Goal: Consume media (video, audio)

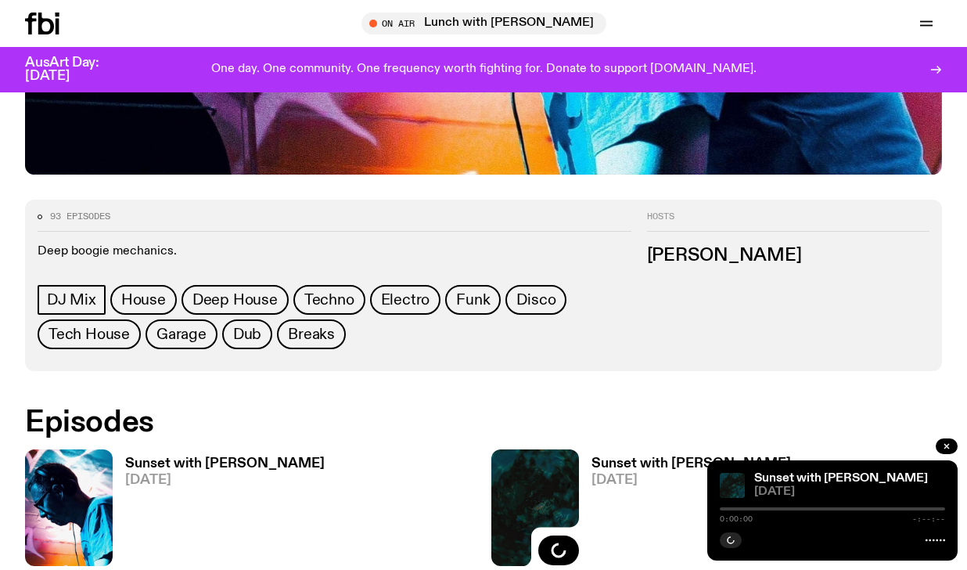
scroll to position [675, 0]
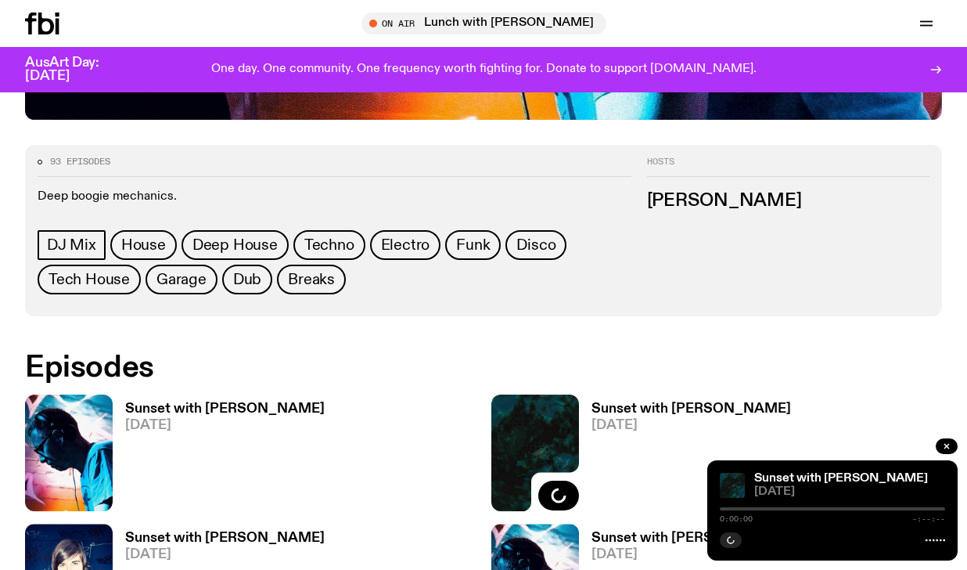
click at [95, 419] on img at bounding box center [69, 453] width 88 height 117
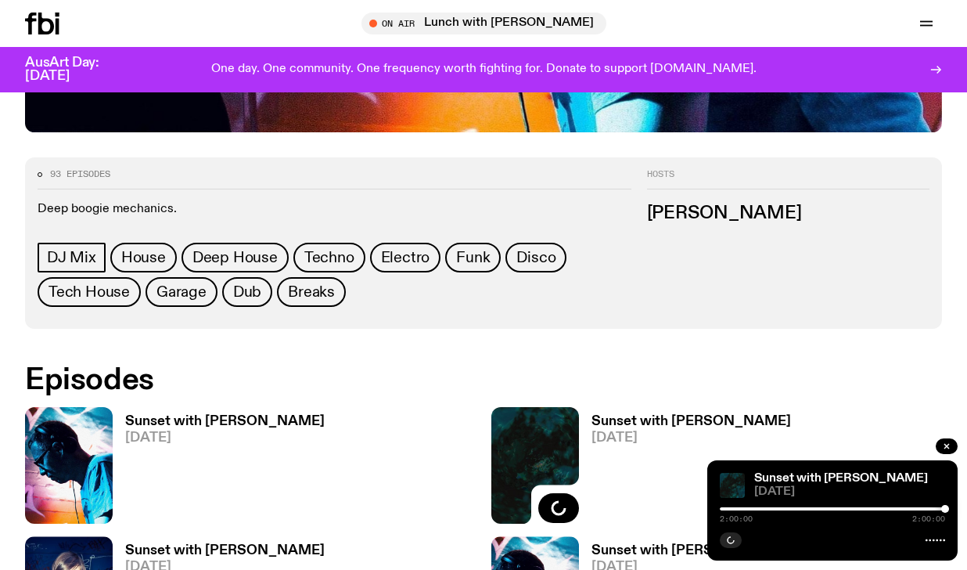
scroll to position [662, 0]
click at [721, 509] on div at bounding box center [832, 508] width 225 height 3
click at [737, 536] on button "button" at bounding box center [731, 540] width 22 height 16
